Goal: Obtain resource: Obtain resource

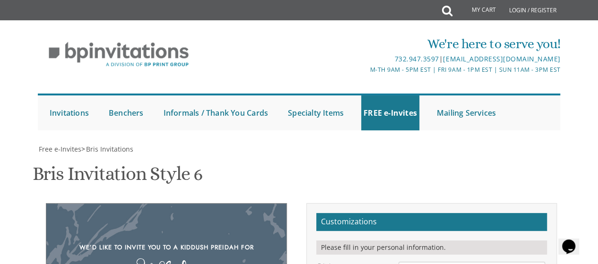
scroll to position [17, 0]
drag, startPoint x: 172, startPoint y: 149, endPoint x: 189, endPoint y: 127, distance: 28.0
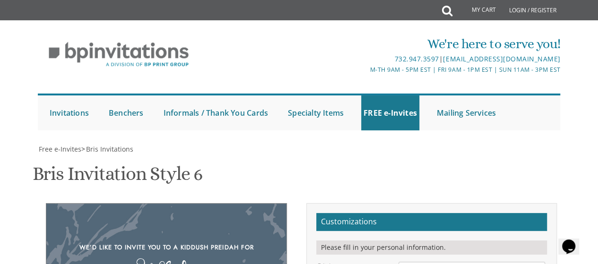
scroll to position [251, 0]
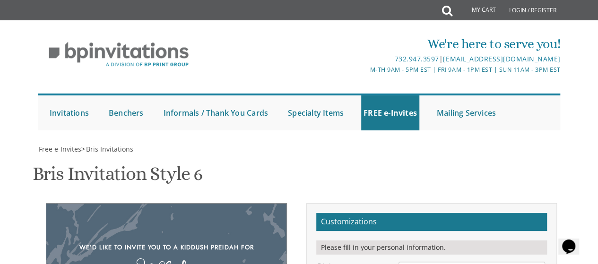
type textarea "This Shabbos, [PERSON_NAME] Re'eh at our home- [STREET_ADDRESS] After 11 AM"
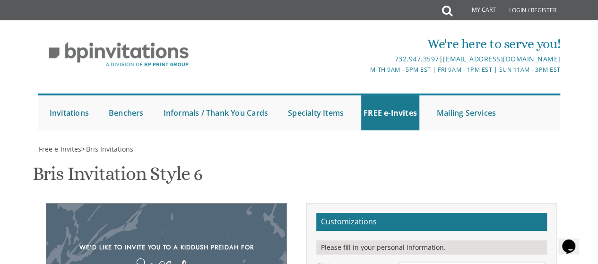
type input "[EMAIL_ADDRESS][DOMAIN_NAME]"
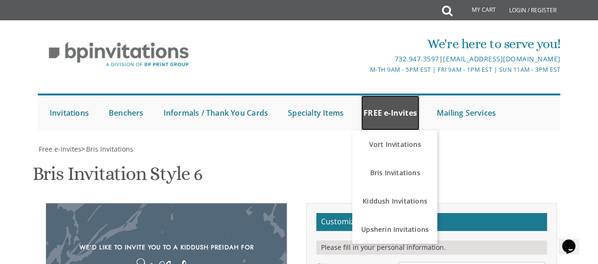
click at [391, 95] on link "FREE e-Invites" at bounding box center [390, 112] width 58 height 35
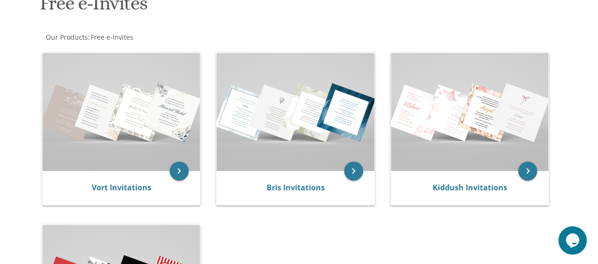
scroll to position [156, 0]
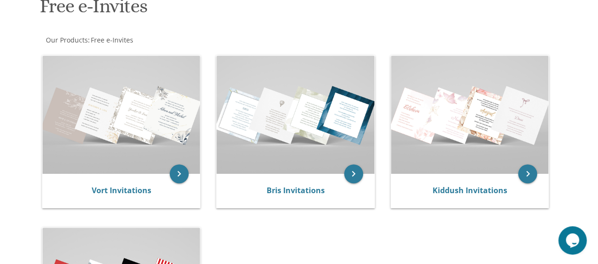
drag, startPoint x: 601, startPoint y: 35, endPoint x: 590, endPoint y: 87, distance: 53.7
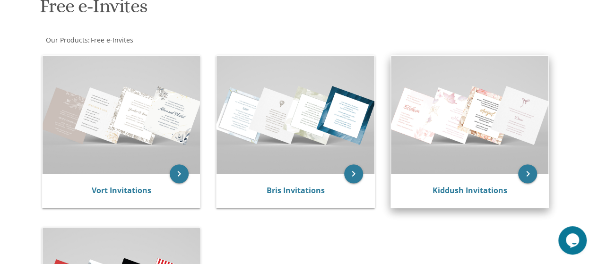
click at [474, 106] on img at bounding box center [470, 115] width 158 height 118
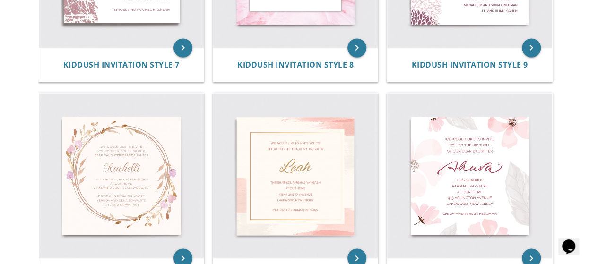
scroll to position [695, 0]
